Goal: Task Accomplishment & Management: Use online tool/utility

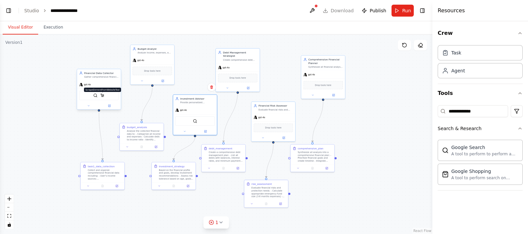
click at [104, 96] on img at bounding box center [102, 95] width 4 height 4
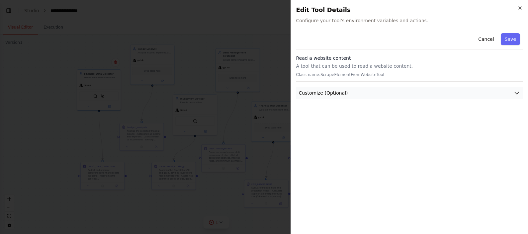
click at [396, 96] on button "Customize (Optional)" at bounding box center [409, 93] width 227 height 12
click at [391, 95] on button "Customize (Optional)" at bounding box center [409, 93] width 227 height 12
click at [508, 38] on button "Save" at bounding box center [509, 39] width 19 height 12
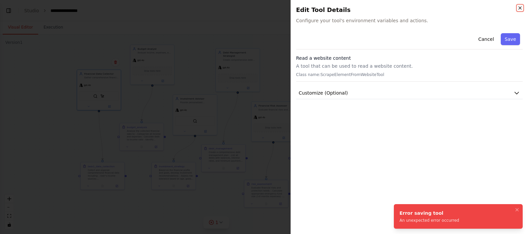
click at [520, 8] on icon "button" at bounding box center [519, 8] width 3 height 3
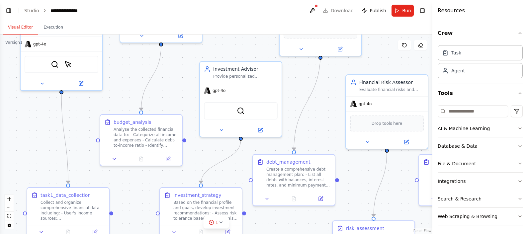
scroll to position [303, 0]
click at [9, 207] on icon "zoom out" at bounding box center [9, 207] width 4 height 1
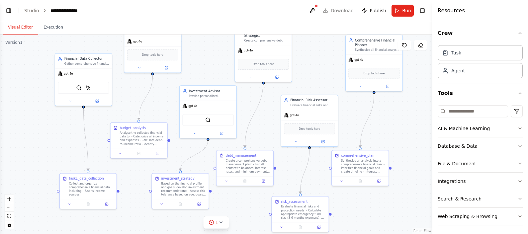
drag, startPoint x: 60, startPoint y: 162, endPoint x: 34, endPoint y: 163, distance: 26.2
click at [34, 163] on div ".deletable-edge-delete-btn { width: 20px; height: 20px; border: 0px solid #ffff…" at bounding box center [216, 134] width 432 height 199
click at [107, 204] on button at bounding box center [106, 202] width 16 height 6
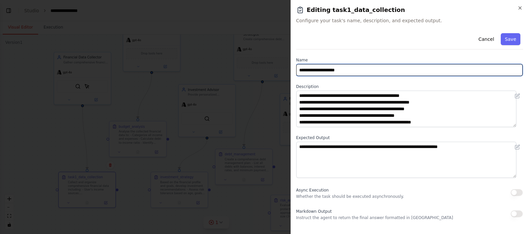
click at [312, 70] on input "**********" at bounding box center [409, 70] width 227 height 12
type input "**********"
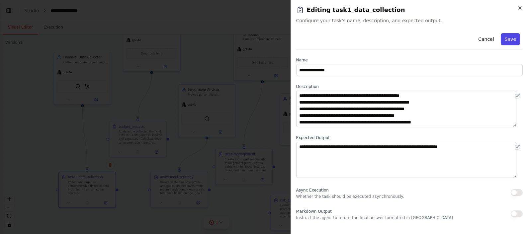
click at [500, 40] on button "Save" at bounding box center [509, 39] width 19 height 12
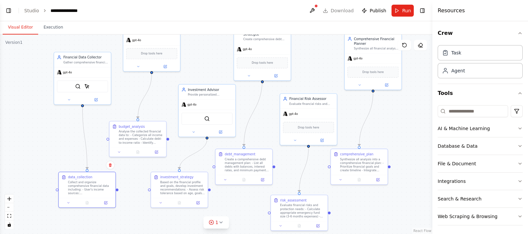
click at [28, 130] on div ".deletable-edge-delete-btn { width: 20px; height: 20px; border: 0px solid #ffff…" at bounding box center [216, 134] width 432 height 199
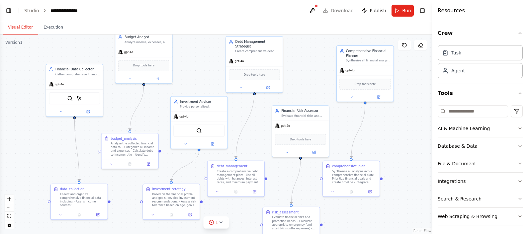
drag, startPoint x: 28, startPoint y: 130, endPoint x: 20, endPoint y: 142, distance: 14.4
click at [20, 142] on div ".deletable-edge-delete-btn { width: 20px; height: 20px; border: 0px solid #ffff…" at bounding box center [216, 134] width 432 height 199
click at [296, 73] on div ".deletable-edge-delete-btn { width: 20px; height: 20px; border: 0px solid #ffff…" at bounding box center [216, 134] width 432 height 199
click at [29, 8] on link "Studio" at bounding box center [31, 10] width 15 height 5
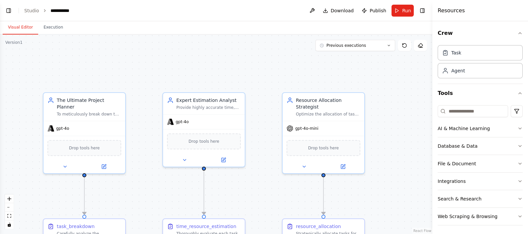
drag, startPoint x: 203, startPoint y: 146, endPoint x: 205, endPoint y: 33, distance: 112.5
click at [205, 33] on div "Visual Editor Execution Version 1 Previous executions Show Tools Hide Agents Th…" at bounding box center [216, 127] width 432 height 213
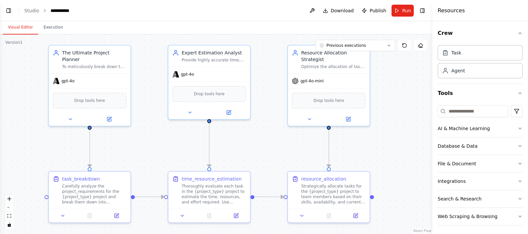
drag, startPoint x: 139, startPoint y: 132, endPoint x: 144, endPoint y: 89, distance: 43.2
click at [144, 89] on div ".deletable-edge-delete-btn { width: 20px; height: 20px; border: 0px solid #ffff…" at bounding box center [216, 134] width 432 height 199
click at [148, 139] on div ".deletable-edge-delete-btn { width: 20px; height: 20px; border: 0px solid #ffff…" at bounding box center [216, 134] width 432 height 199
click at [94, 63] on div "To meticulously break down the {project_type} project into actionable tasks, en…" at bounding box center [94, 65] width 64 height 5
click at [113, 114] on button at bounding box center [108, 118] width 37 height 8
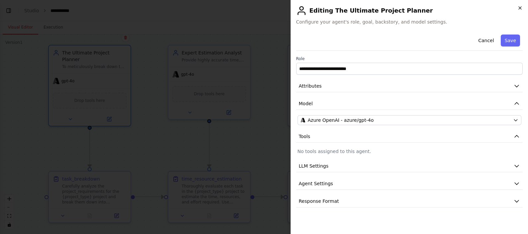
click at [520, 8] on icon "button" at bounding box center [519, 8] width 3 height 3
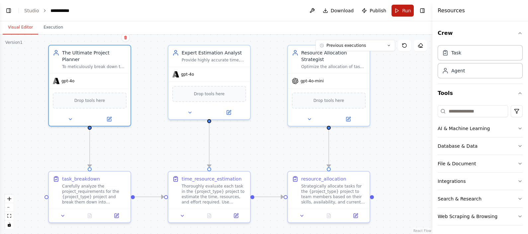
click at [404, 8] on span "Run" at bounding box center [406, 10] width 9 height 7
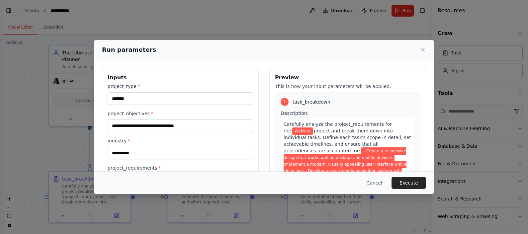
click at [253, 48] on div "Run parameters" at bounding box center [264, 49] width 324 height 9
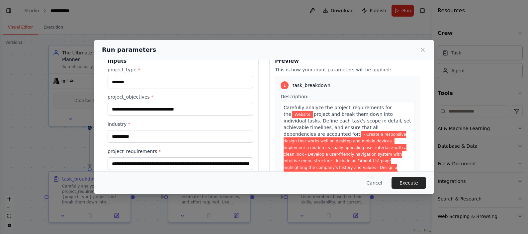
scroll to position [16, 0]
click at [406, 180] on button "Execute" at bounding box center [408, 183] width 35 height 12
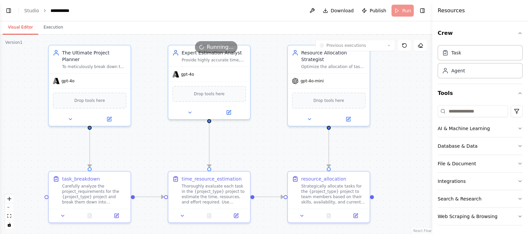
click at [17, 24] on button "Visual Editor" at bounding box center [21, 28] width 36 height 14
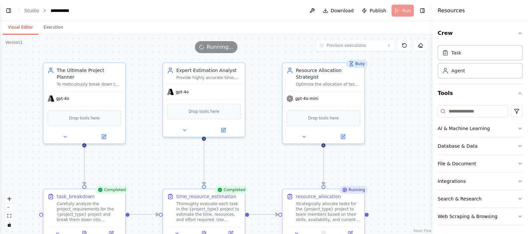
drag, startPoint x: 149, startPoint y: 126, endPoint x: 144, endPoint y: 144, distance: 18.7
click at [144, 144] on div ".deletable-edge-delete-btn { width: 20px; height: 20px; border: 0px solid #ffff…" at bounding box center [216, 134] width 432 height 199
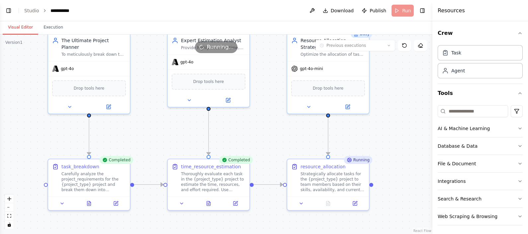
drag, startPoint x: 146, startPoint y: 159, endPoint x: 151, endPoint y: 128, distance: 30.9
click at [151, 128] on div ".deletable-edge-delete-btn { width: 20px; height: 20px; border: 0px solid #ffff…" at bounding box center [216, 134] width 432 height 199
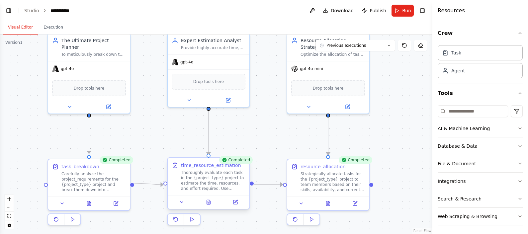
click at [210, 180] on div "Thoroughly evaluate each task in the {project_type} project to estimate the tim…" at bounding box center [213, 180] width 64 height 21
click at [242, 204] on button at bounding box center [235, 202] width 23 height 8
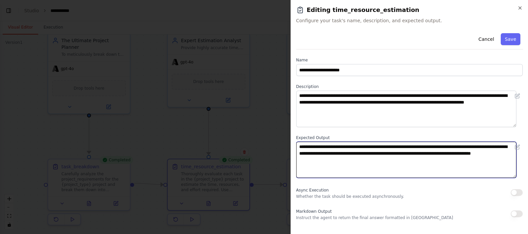
click at [308, 154] on textarea "**********" at bounding box center [406, 160] width 220 height 36
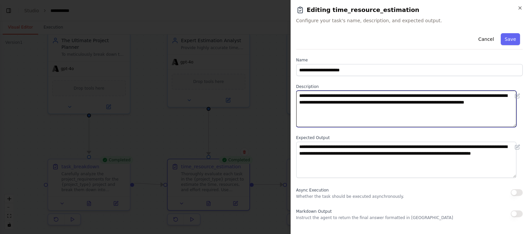
click at [387, 96] on textarea "**********" at bounding box center [406, 109] width 220 height 36
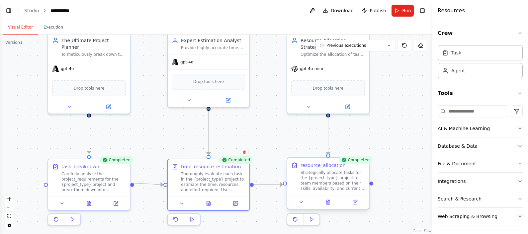
click at [318, 176] on div "Strategically allocate tasks for the {project_type} project to team members bas…" at bounding box center [332, 180] width 64 height 21
click at [356, 199] on button at bounding box center [354, 202] width 23 height 8
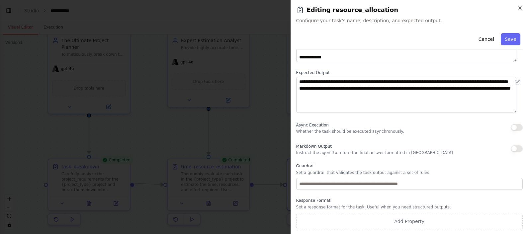
scroll to position [0, 0]
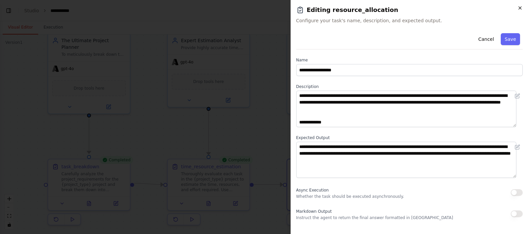
click at [522, 8] on icon "button" at bounding box center [519, 7] width 5 height 5
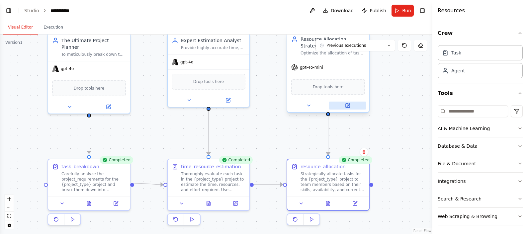
click at [347, 102] on button at bounding box center [346, 106] width 37 height 8
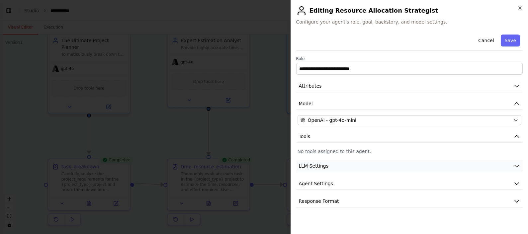
click at [365, 166] on button "LLM Settings" at bounding box center [409, 166] width 227 height 12
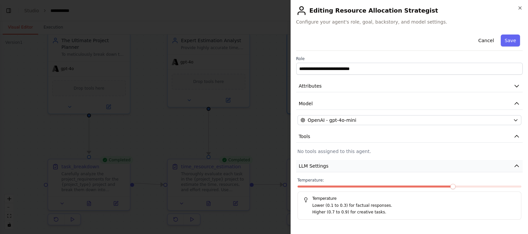
scroll to position [31, 0]
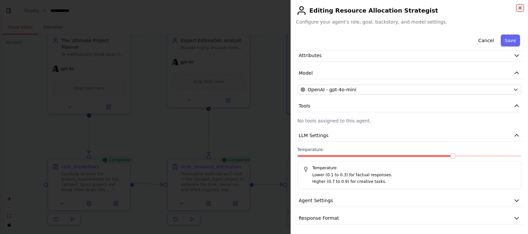
click at [522, 8] on icon "button" at bounding box center [519, 7] width 5 height 5
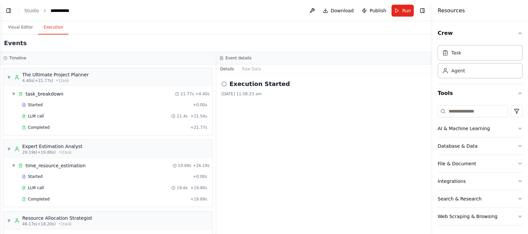
click at [54, 25] on button "Execution" at bounding box center [53, 28] width 30 height 14
click at [37, 127] on span "Completed" at bounding box center [39, 127] width 22 height 5
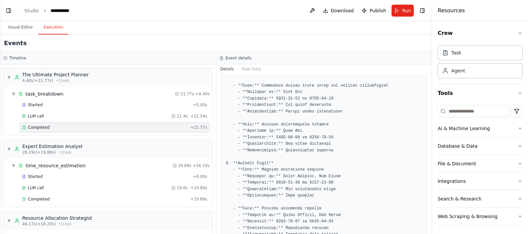
scroll to position [727, 0]
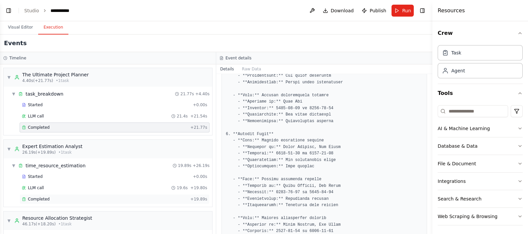
click at [33, 197] on span "Completed" at bounding box center [39, 198] width 22 height 5
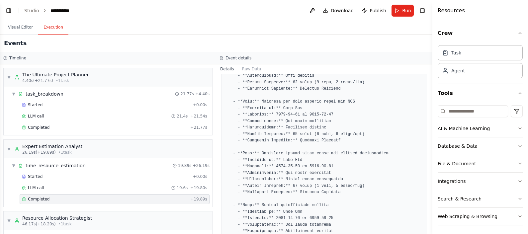
scroll to position [682, 0]
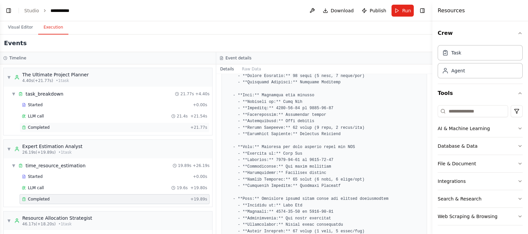
click at [95, 125] on div "Completed" at bounding box center [105, 127] width 166 height 5
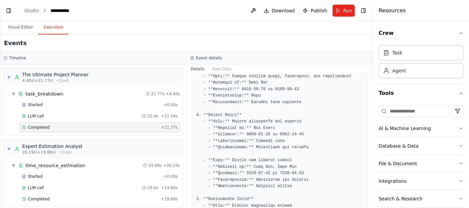
scroll to position [239, 0]
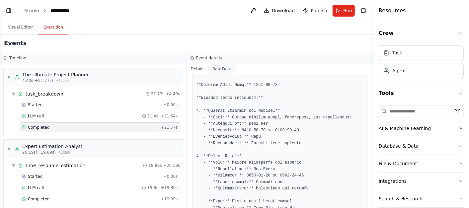
click at [215, 70] on button "Raw Data" at bounding box center [221, 68] width 27 height 9
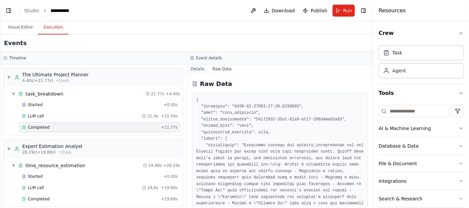
click at [197, 70] on button "Details" at bounding box center [198, 68] width 22 height 9
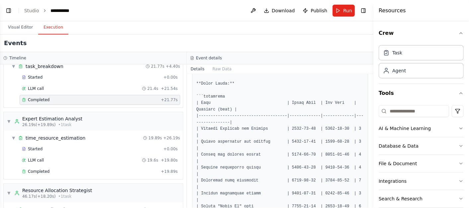
scroll to position [28, 0]
click at [45, 168] on span "Completed" at bounding box center [39, 170] width 22 height 5
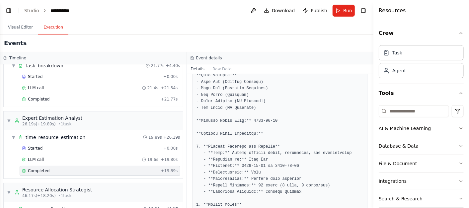
scroll to position [165, 0]
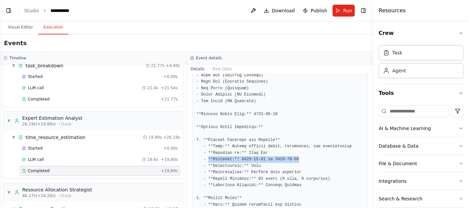
drag, startPoint x: 207, startPoint y: 153, endPoint x: 293, endPoint y: 149, distance: 85.7
drag, startPoint x: 293, startPoint y: 149, endPoint x: 261, endPoint y: 143, distance: 32.5
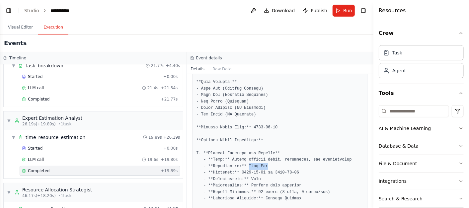
scroll to position [149, 0]
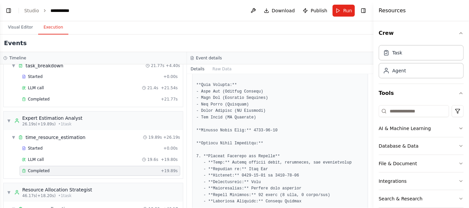
drag, startPoint x: 261, startPoint y: 143, endPoint x: 251, endPoint y: 108, distance: 36.9
drag, startPoint x: 203, startPoint y: 170, endPoint x: 307, endPoint y: 168, distance: 103.9
drag, startPoint x: 307, startPoint y: 168, endPoint x: 280, endPoint y: 123, distance: 51.8
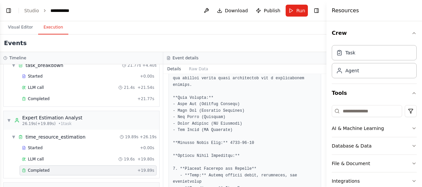
scroll to position [143, 0]
drag, startPoint x: 204, startPoint y: 103, endPoint x: 203, endPoint y: 108, distance: 5.5
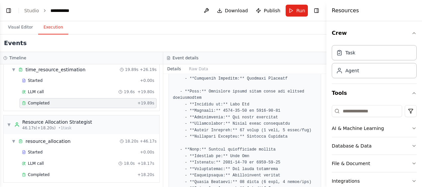
scroll to position [0, 0]
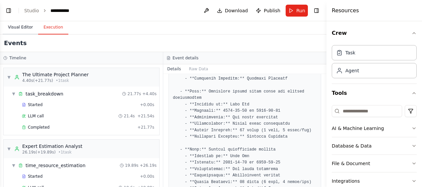
click at [19, 30] on button "Visual Editor" at bounding box center [21, 28] width 36 height 14
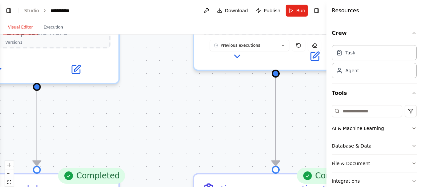
drag, startPoint x: 137, startPoint y: 113, endPoint x: 150, endPoint y: 78, distance: 38.0
click at [151, 77] on div ".deletable-edge-delete-btn { width: 20px; height: 20px; border: 0px solid #ffff…" at bounding box center [163, 118] width 327 height 166
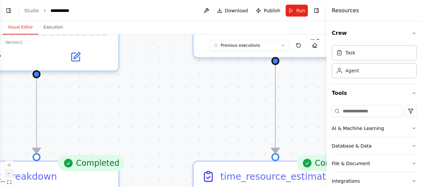
click at [9, 176] on button "zoom out" at bounding box center [9, 174] width 9 height 9
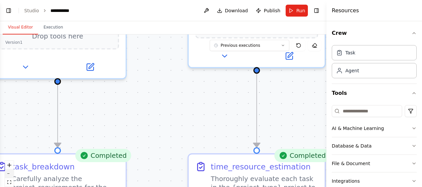
click at [9, 176] on button "zoom out" at bounding box center [9, 174] width 9 height 9
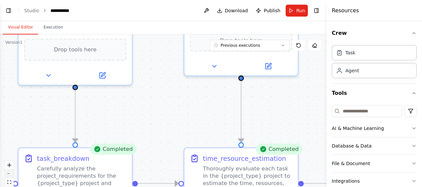
click at [7, 176] on button "zoom out" at bounding box center [9, 174] width 9 height 9
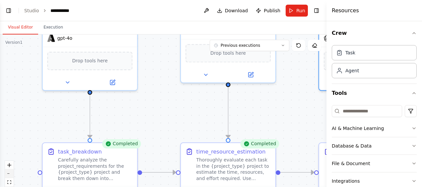
click at [11, 175] on button "zoom out" at bounding box center [9, 174] width 9 height 9
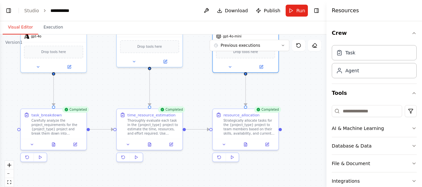
drag, startPoint x: 155, startPoint y: 116, endPoint x: 97, endPoint y: 92, distance: 63.5
click at [97, 92] on div ".deletable-edge-delete-btn { width: 20px; height: 20px; border: 0px solid #ffff…" at bounding box center [163, 118] width 327 height 166
drag, startPoint x: 68, startPoint y: 60, endPoint x: 74, endPoint y: 60, distance: 5.7
click at [71, 64] on icon at bounding box center [69, 66] width 4 height 4
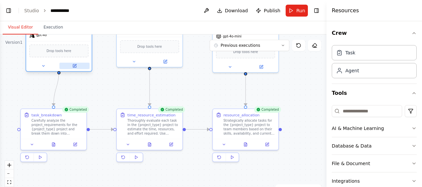
click at [77, 63] on button at bounding box center [74, 66] width 30 height 6
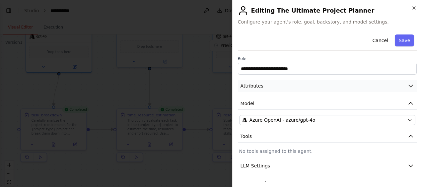
click at [389, 84] on button "Attributes" at bounding box center [327, 86] width 179 height 12
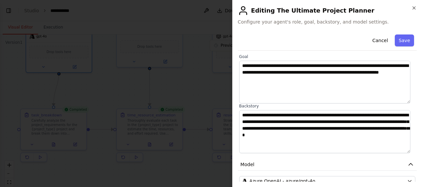
scroll to position [44, 0]
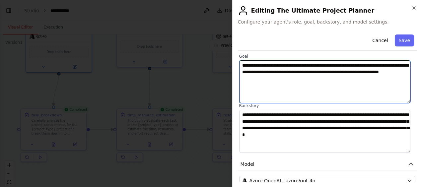
click at [268, 65] on textarea "**********" at bounding box center [324, 81] width 171 height 43
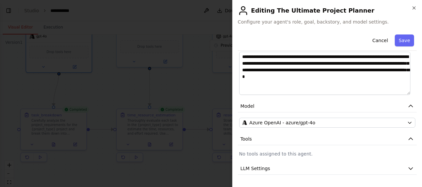
scroll to position [102, 0]
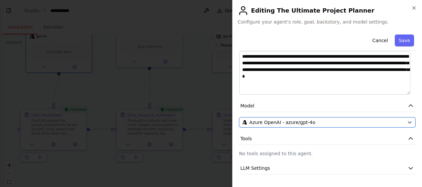
click at [407, 120] on icon "button" at bounding box center [409, 122] width 5 height 5
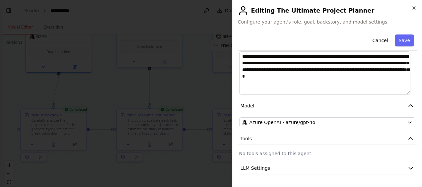
scroll to position [0, 0]
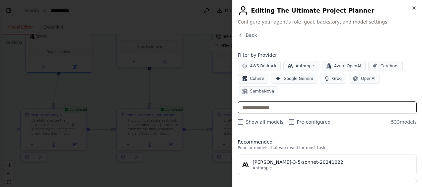
click at [294, 102] on input "text" at bounding box center [327, 108] width 179 height 12
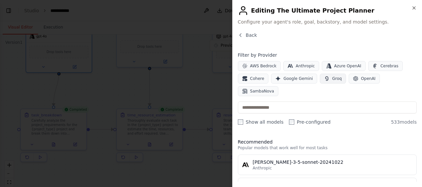
click at [327, 78] on button "Groq" at bounding box center [333, 79] width 26 height 10
click at [250, 36] on span "Back" at bounding box center [251, 35] width 11 height 7
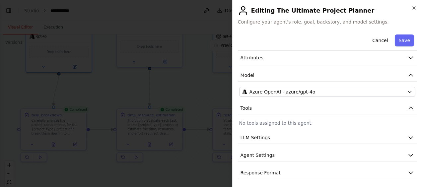
scroll to position [30, 0]
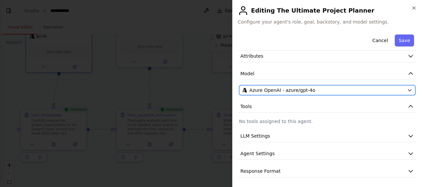
click at [408, 88] on button "Azure OpenAI - azure/gpt-4o" at bounding box center [327, 90] width 176 height 10
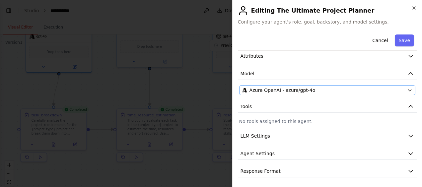
scroll to position [0, 0]
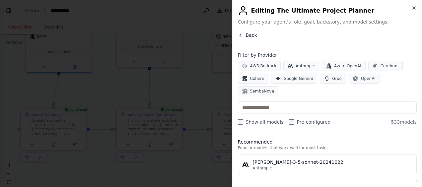
click at [239, 32] on button "Back" at bounding box center [247, 35] width 19 height 7
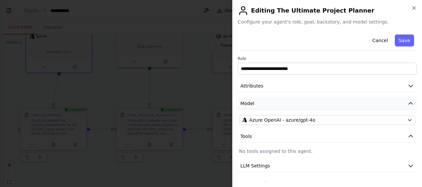
scroll to position [30, 0]
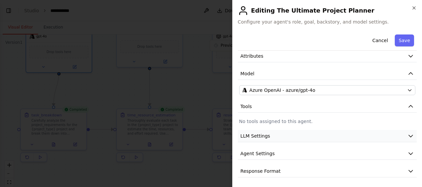
click at [278, 135] on button "LLM Settings" at bounding box center [327, 136] width 179 height 12
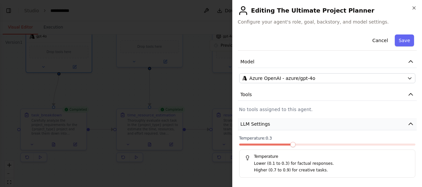
scroll to position [77, 0]
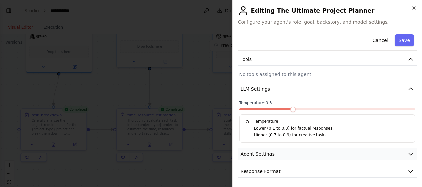
click at [270, 153] on span "Agent Settings" at bounding box center [258, 154] width 34 height 7
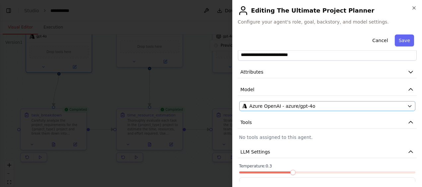
scroll to position [5, 0]
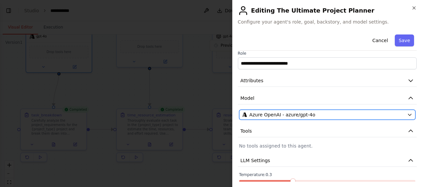
click at [333, 112] on div "Azure OpenAI - azure/gpt-4o" at bounding box center [323, 114] width 162 height 7
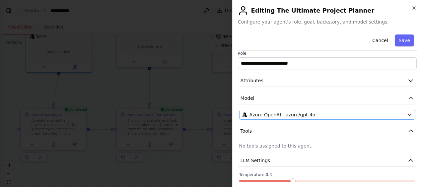
scroll to position [0, 0]
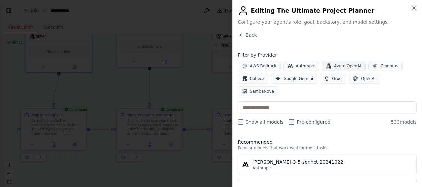
click at [337, 65] on span "Azure OpenAI" at bounding box center [347, 65] width 27 height 5
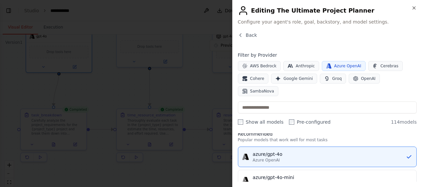
scroll to position [6, 0]
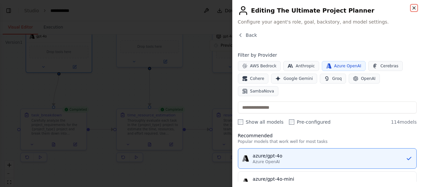
click at [414, 6] on icon "button" at bounding box center [413, 7] width 5 height 5
